Goal: Task Accomplishment & Management: Manage account settings

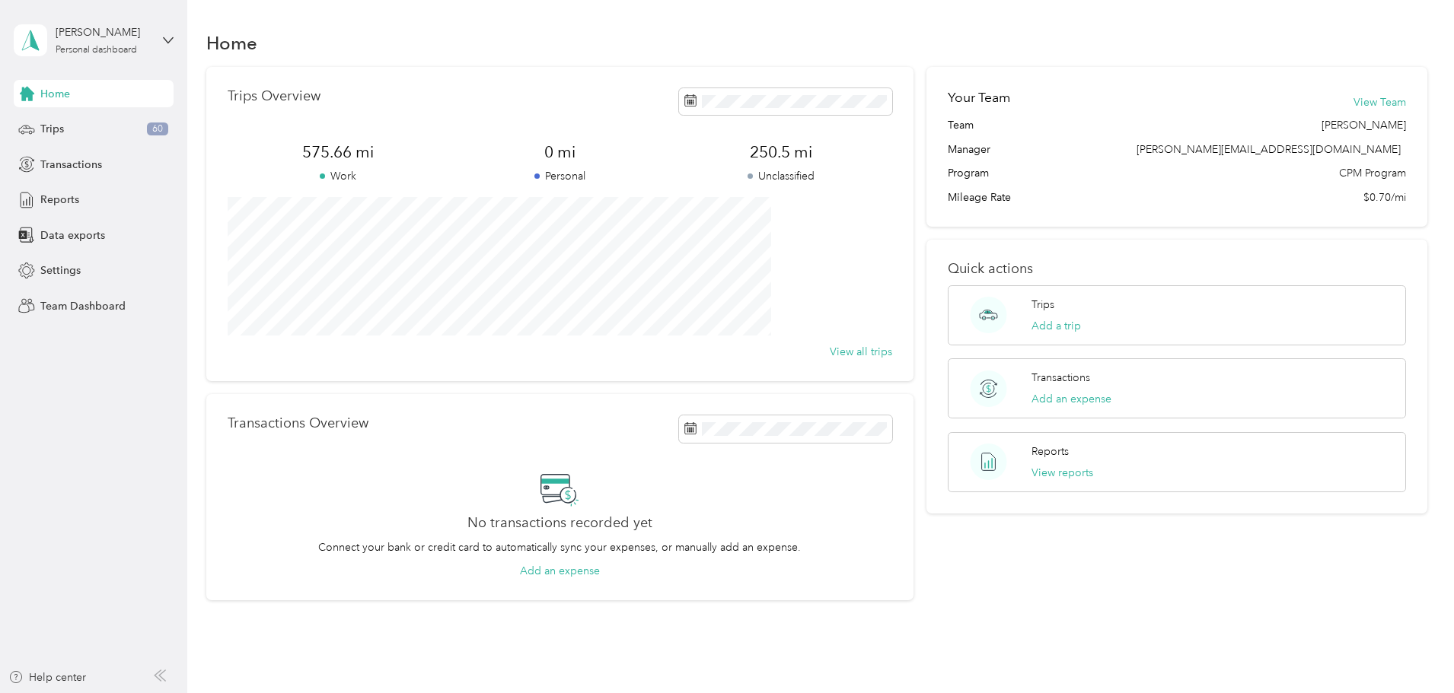
click at [161, 44] on div "[PERSON_NAME] Personal dashboard" at bounding box center [94, 40] width 160 height 53
click at [86, 129] on div "Team dashboard" at bounding box center [216, 118] width 385 height 27
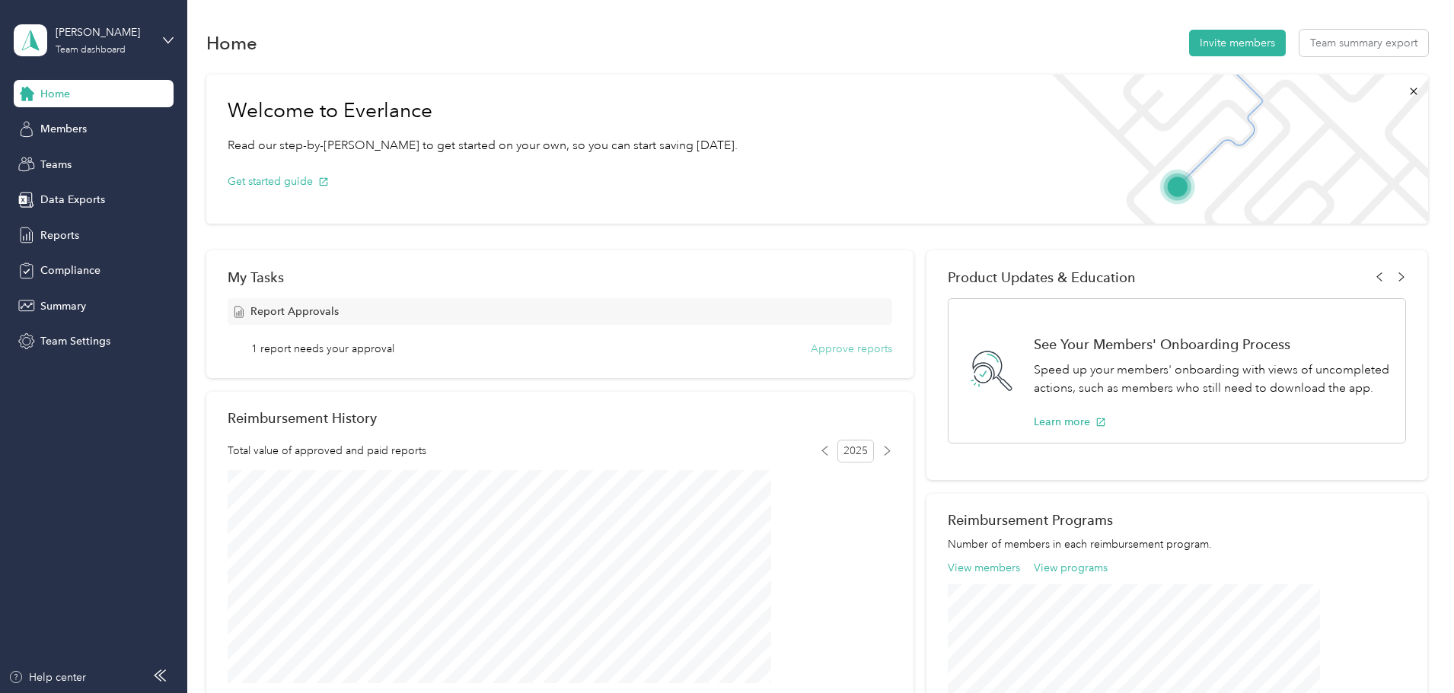
click at [831, 350] on button "Approve reports" at bounding box center [851, 349] width 81 height 16
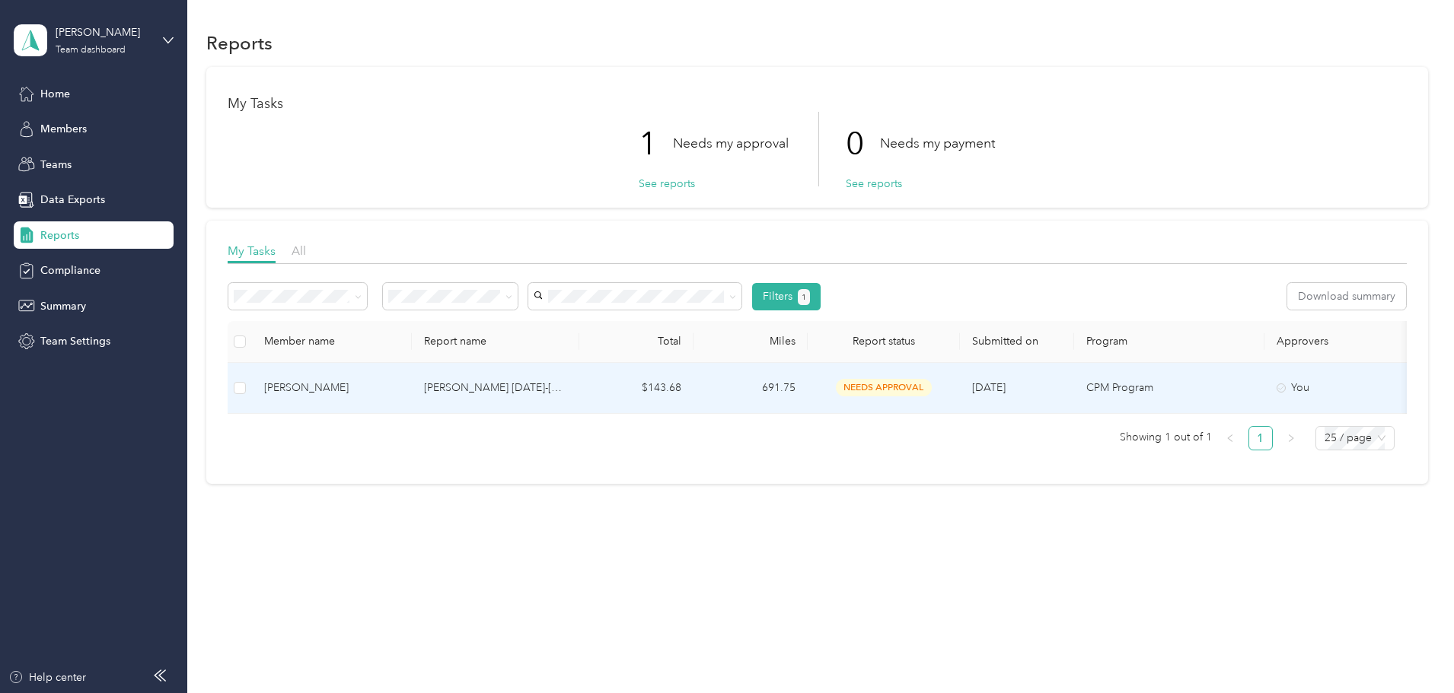
click at [412, 377] on td "[PERSON_NAME]" at bounding box center [332, 388] width 160 height 51
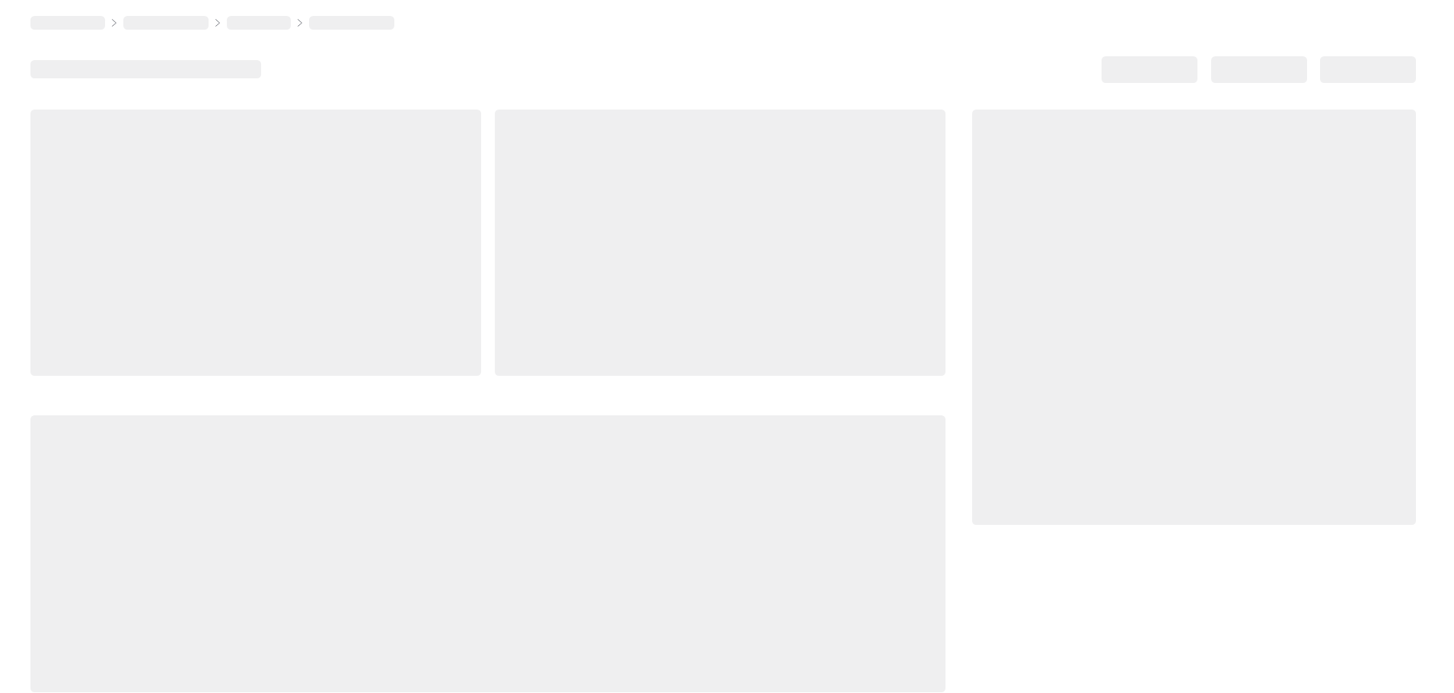
click at [421, 377] on div at bounding box center [487, 402] width 915 height 584
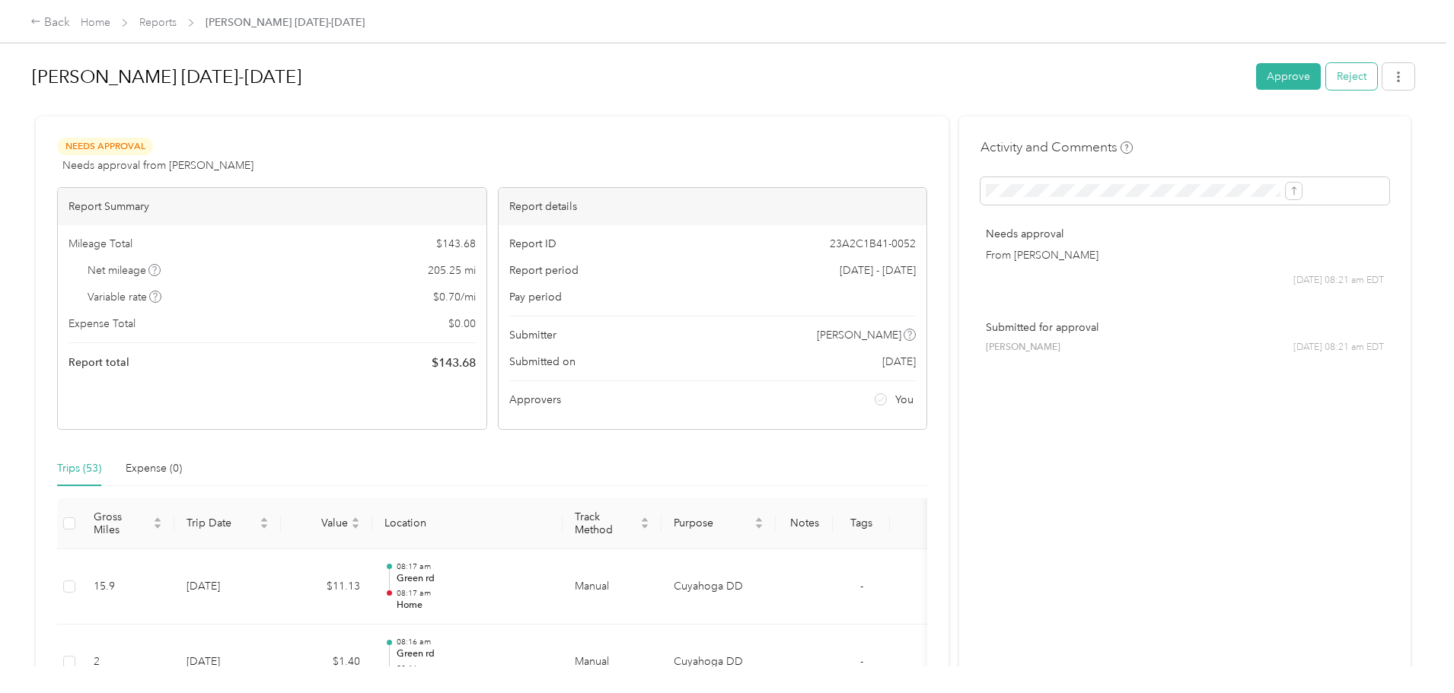
click at [1326, 82] on button "Reject" at bounding box center [1351, 76] width 51 height 27
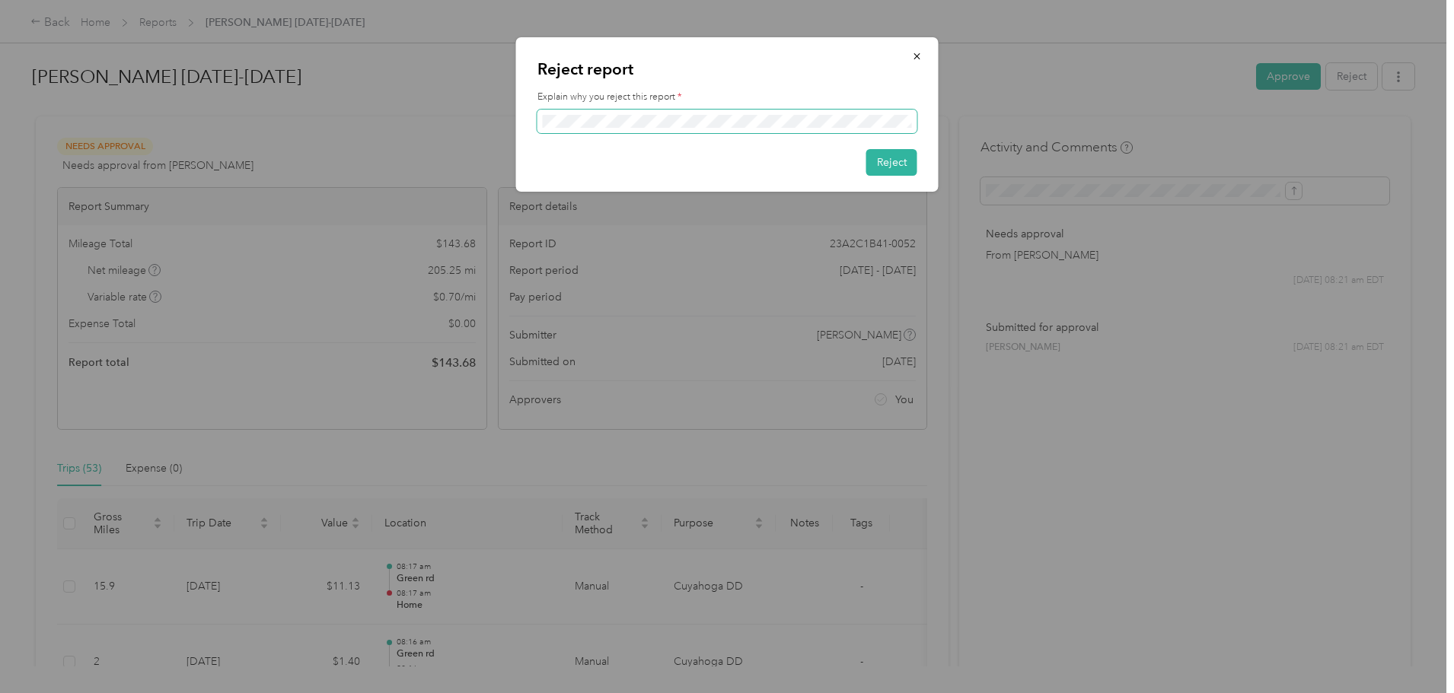
scroll to position [0, 917]
click at [881, 167] on button "Reject" at bounding box center [891, 162] width 51 height 27
